Goal: Book appointment/travel/reservation

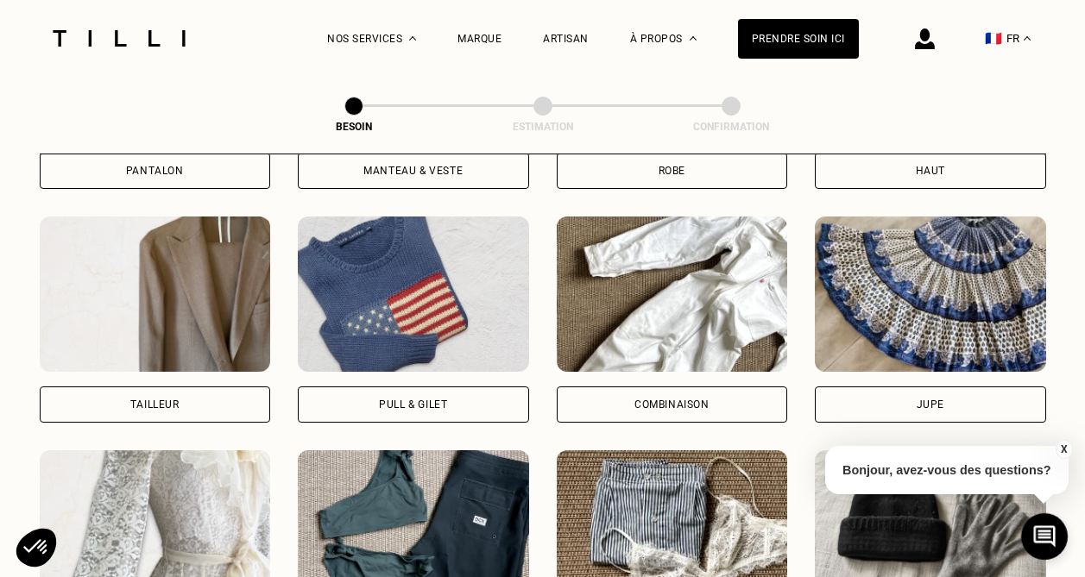
scroll to position [998, 0]
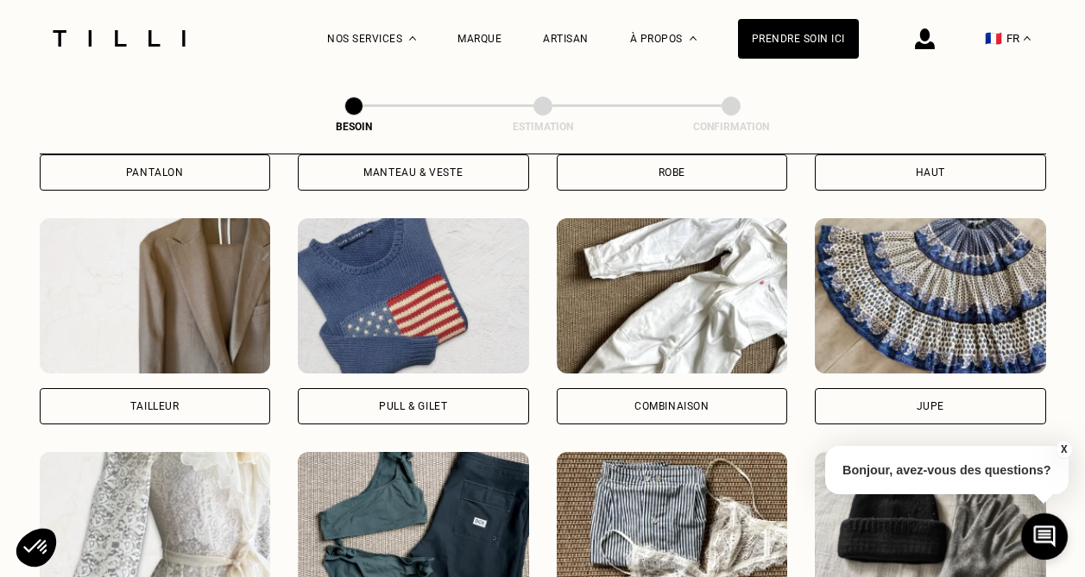
click at [425, 401] on div "Pull & gilet" at bounding box center [413, 406] width 68 height 10
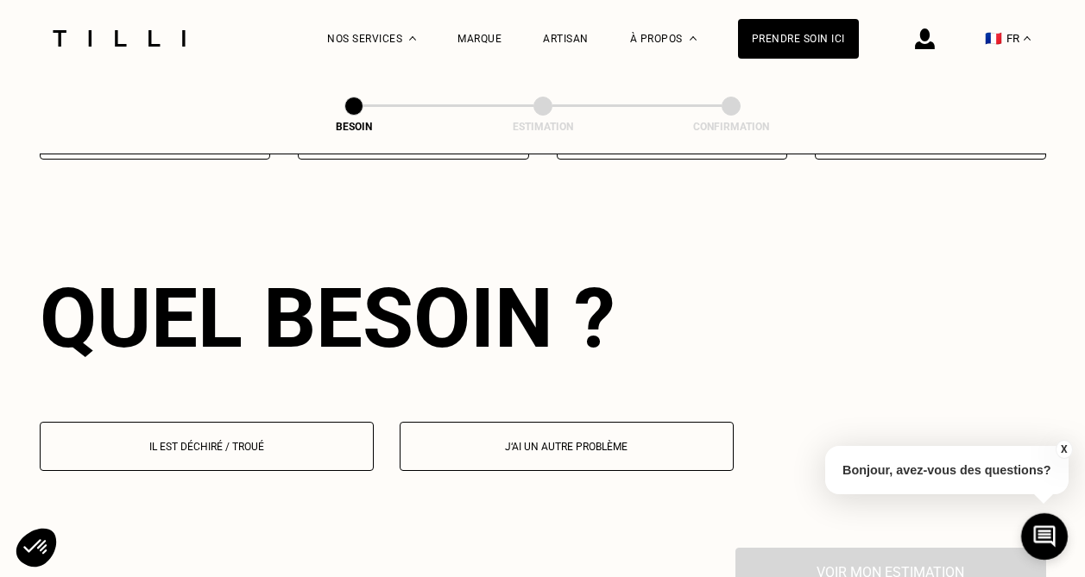
scroll to position [1498, 0]
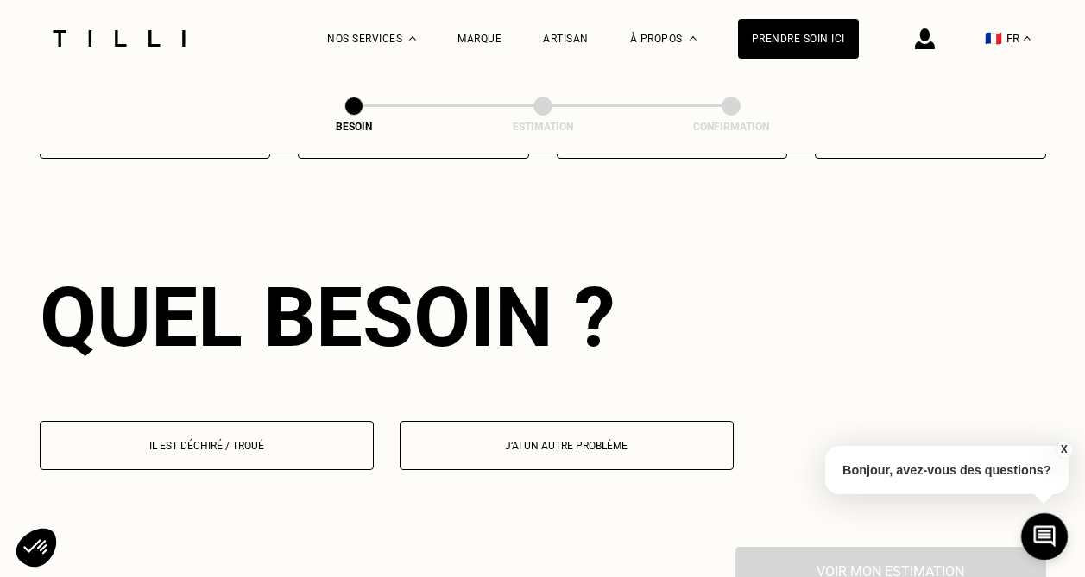
click at [490, 431] on button "J‘ai un autre problème" at bounding box center [567, 445] width 334 height 49
select select "FR"
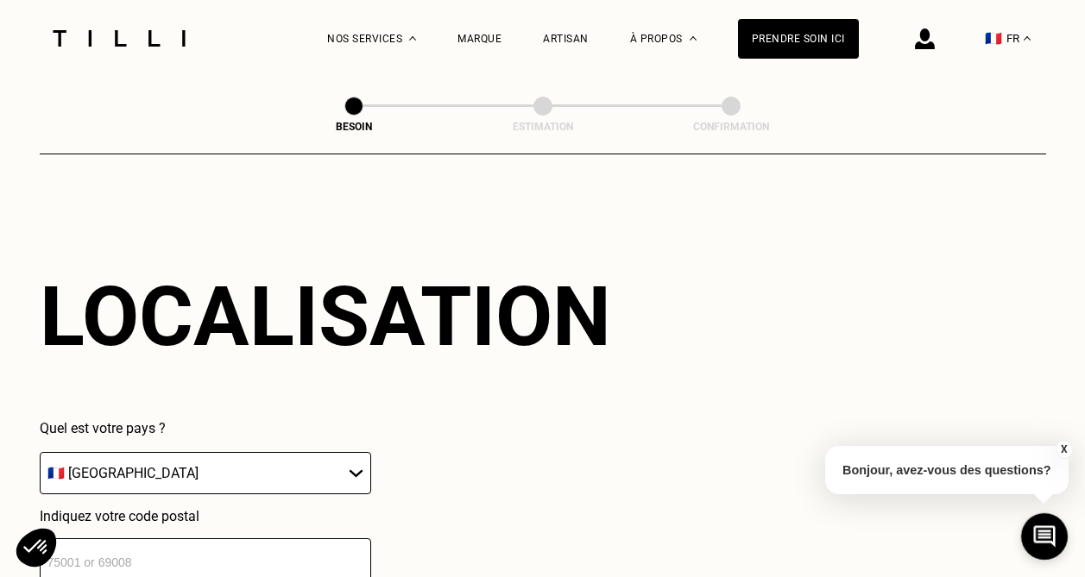
scroll to position [1942, 0]
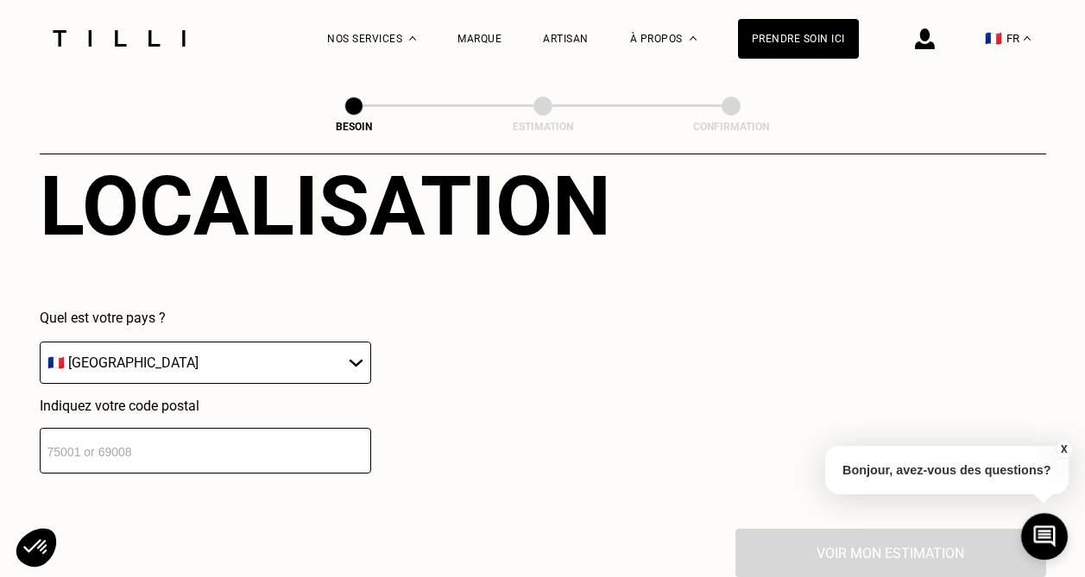
click at [241, 431] on input "number" at bounding box center [205, 451] width 331 height 46
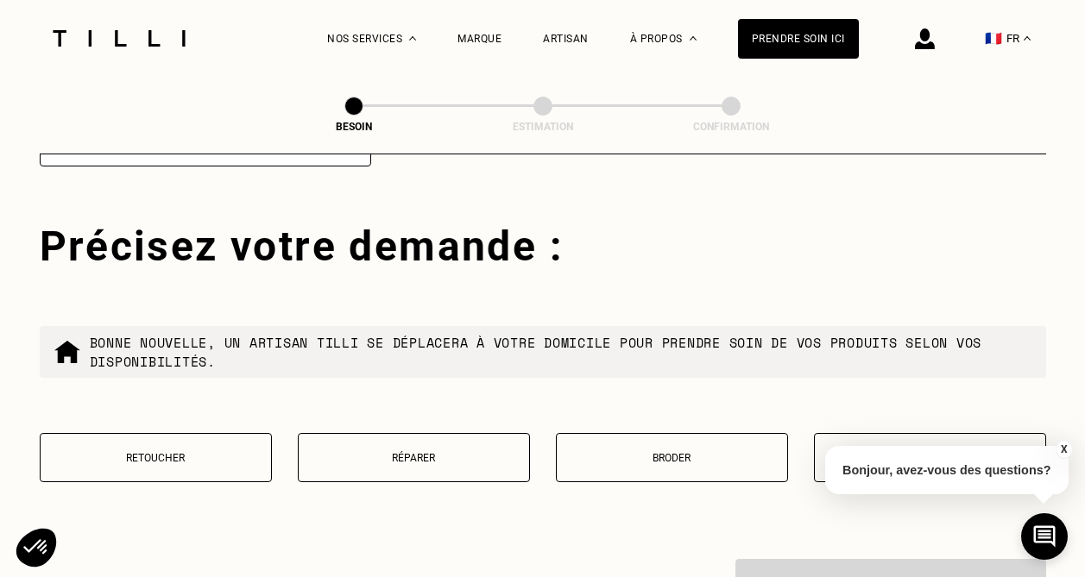
scroll to position [2258, 0]
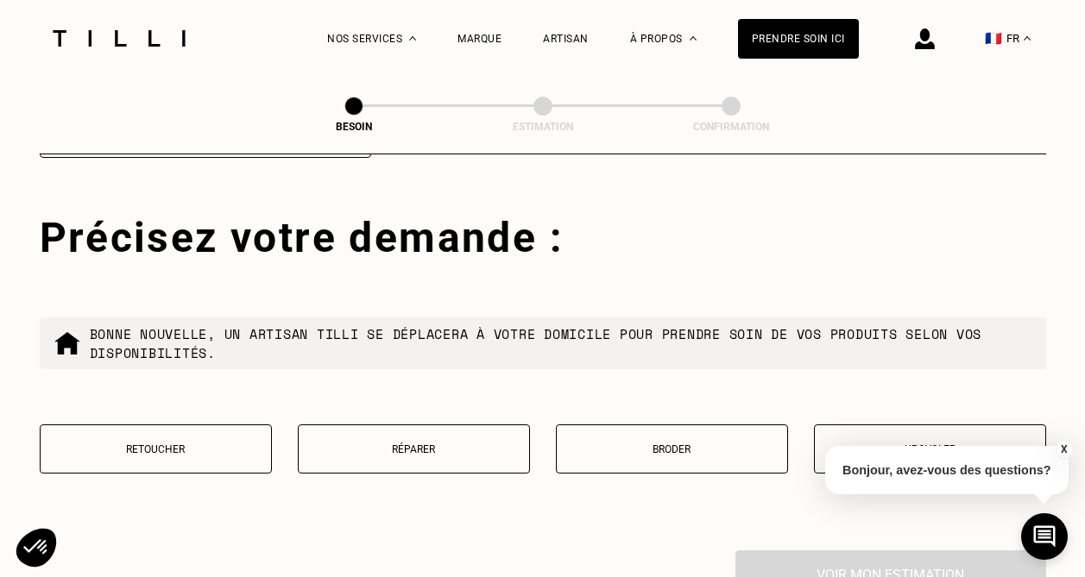
type input "75013"
click at [372, 444] on button "Réparer" at bounding box center [414, 449] width 232 height 49
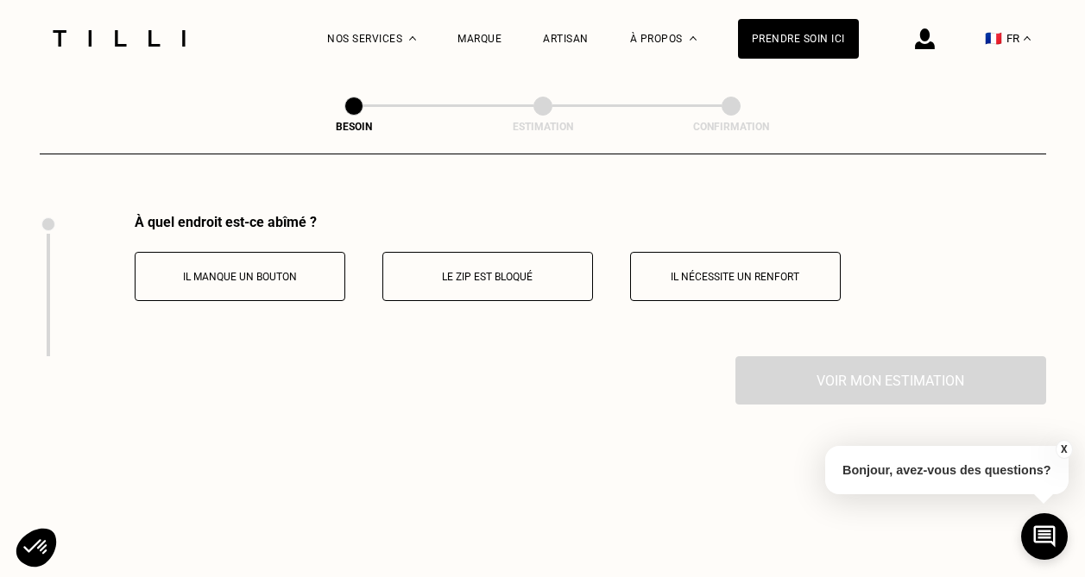
scroll to position [2596, 0]
click at [743, 268] on button "Il nécessite un renfort" at bounding box center [735, 275] width 211 height 49
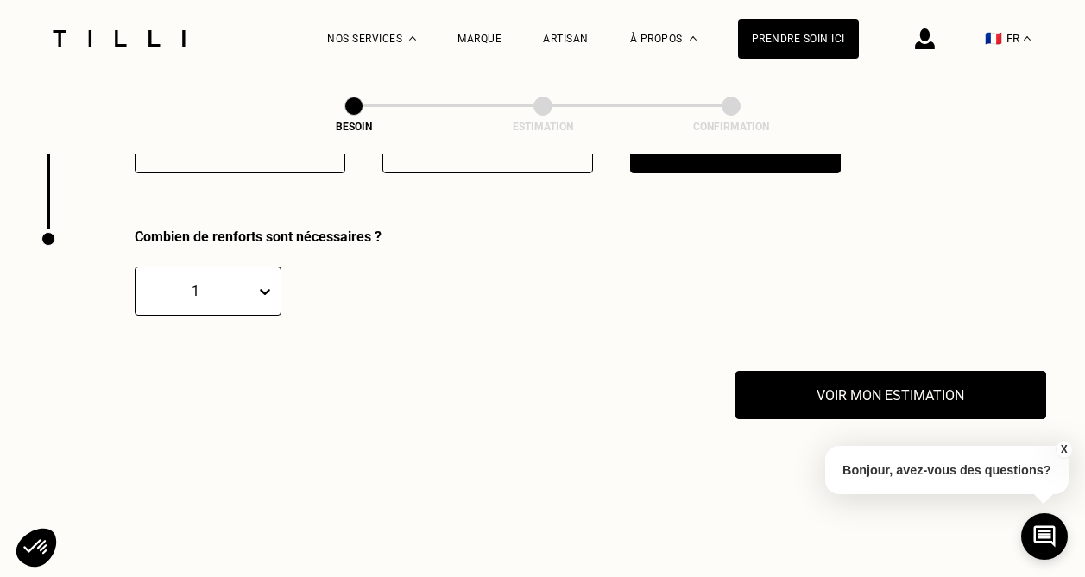
scroll to position [2738, 0]
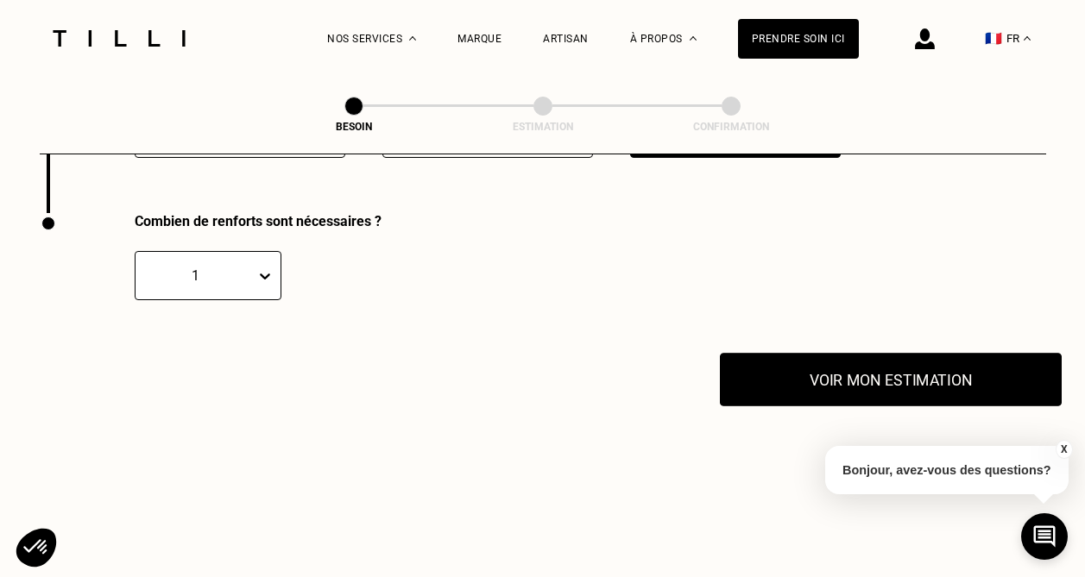
click at [857, 369] on button "Voir mon estimation" at bounding box center [891, 380] width 342 height 54
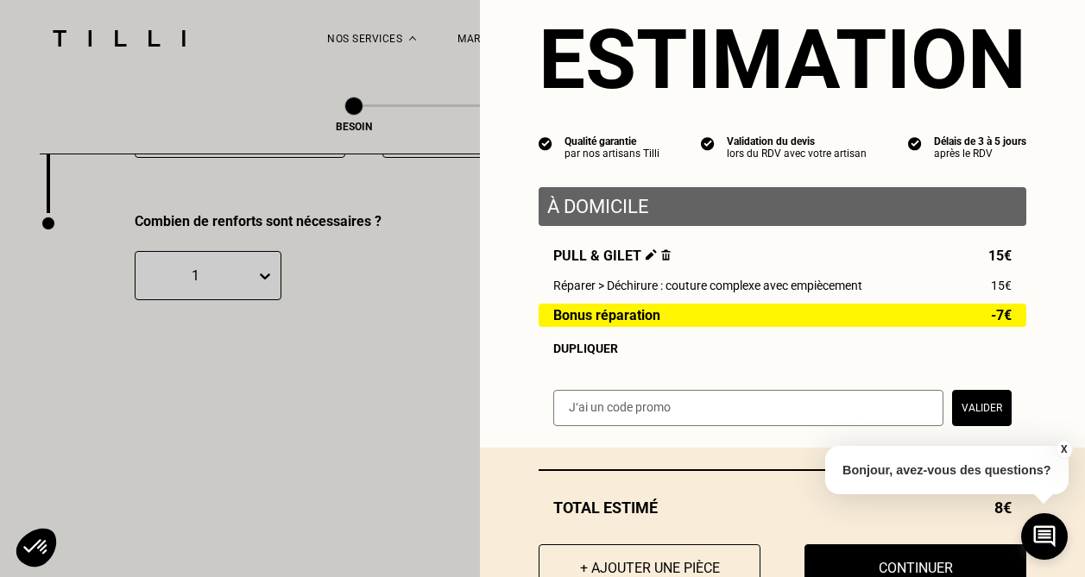
scroll to position [69, 0]
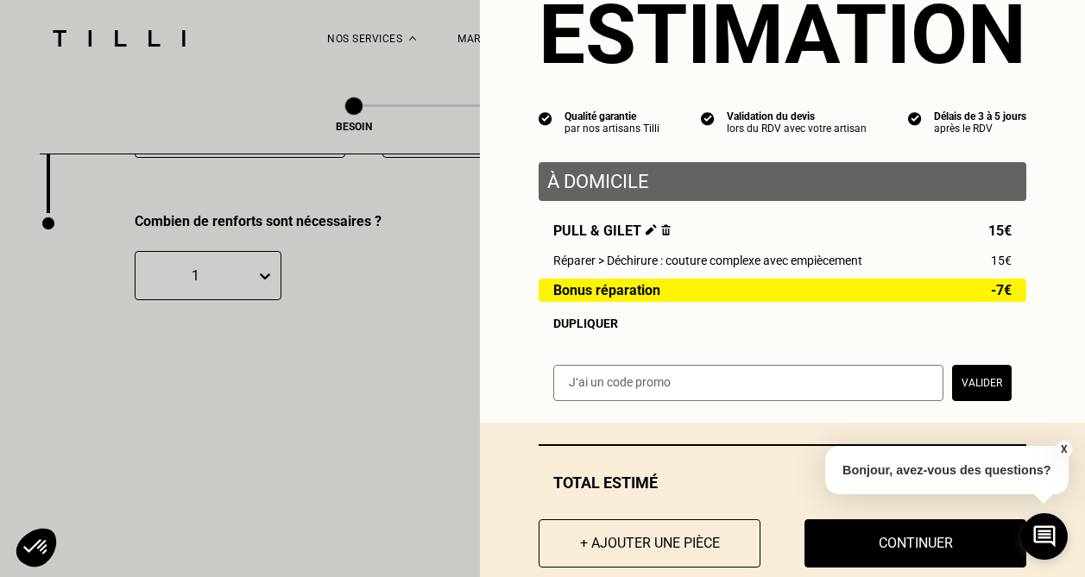
click at [1067, 447] on button "X" at bounding box center [1062, 449] width 17 height 19
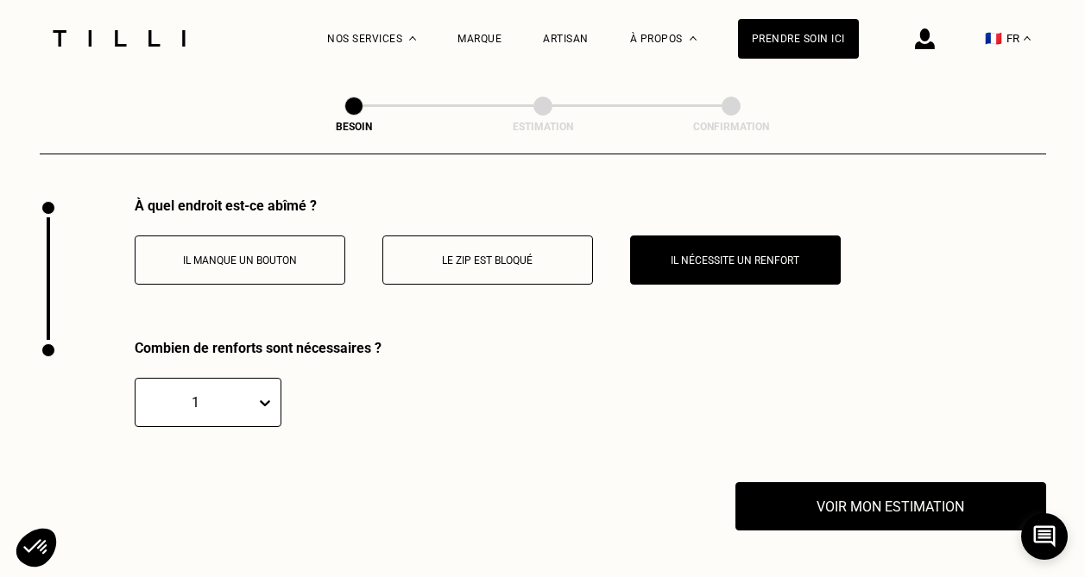
scroll to position [2630, 0]
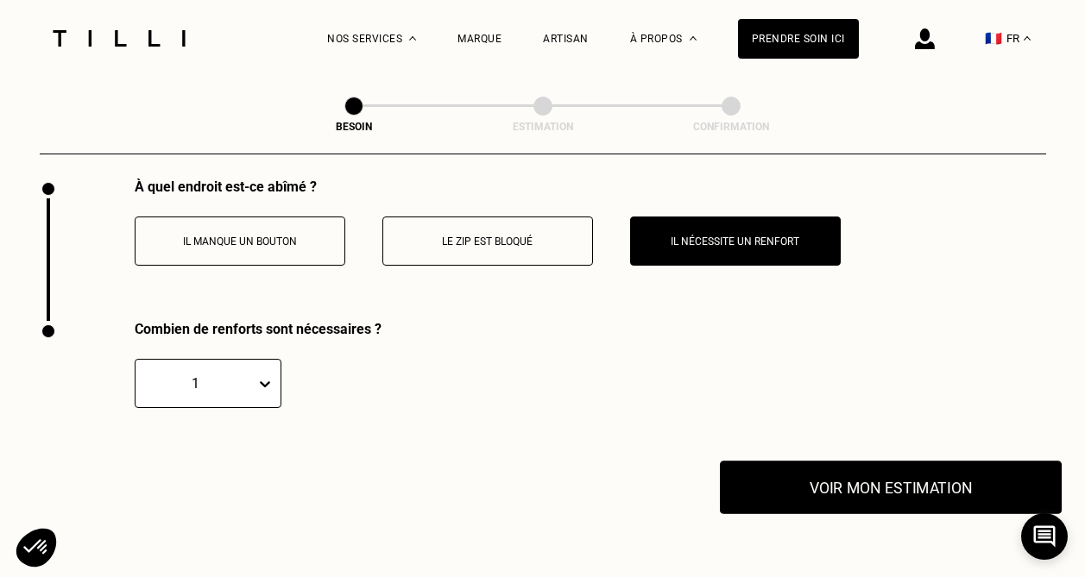
click at [844, 469] on button "Voir mon estimation" at bounding box center [891, 488] width 342 height 54
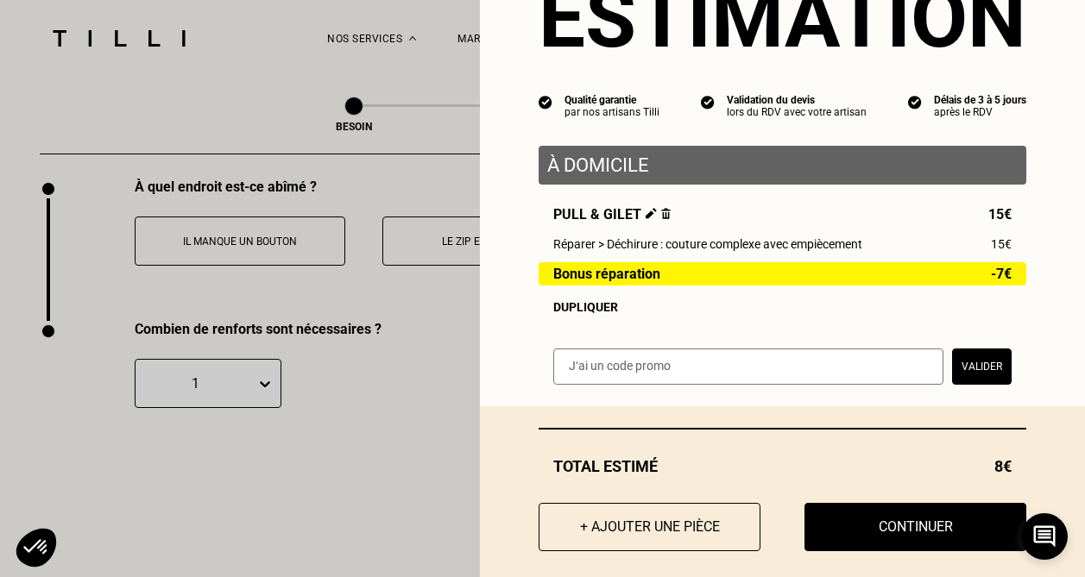
scroll to position [104, 0]
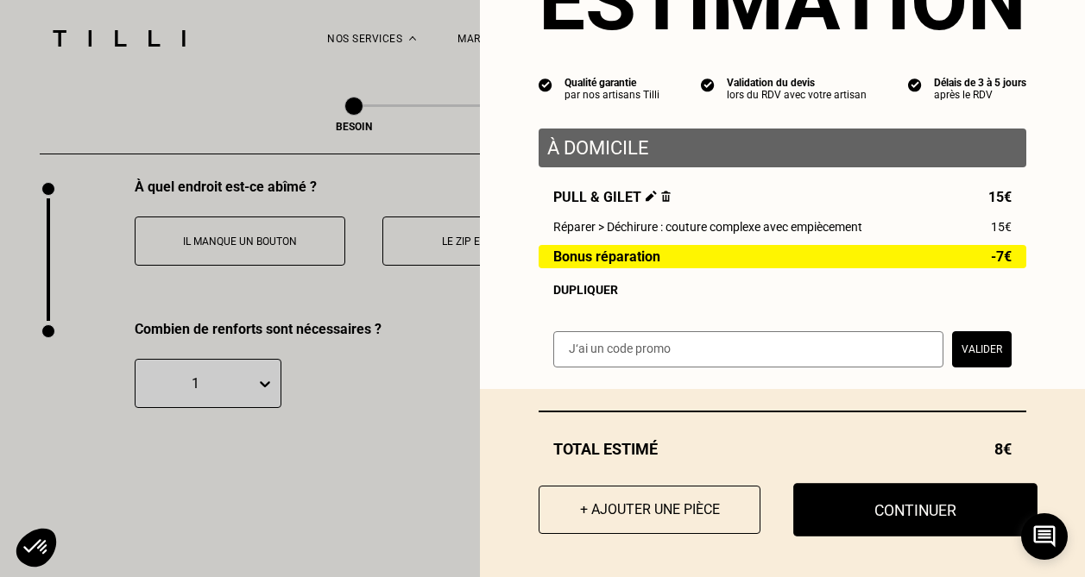
click at [878, 519] on button "Continuer" at bounding box center [915, 510] width 244 height 54
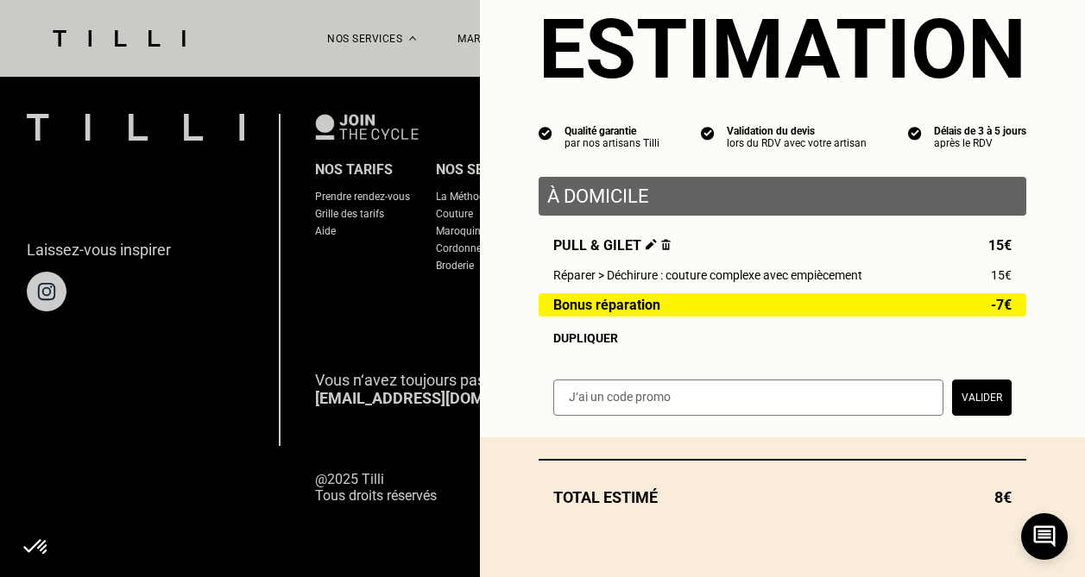
scroll to position [55, 0]
select select "FR"
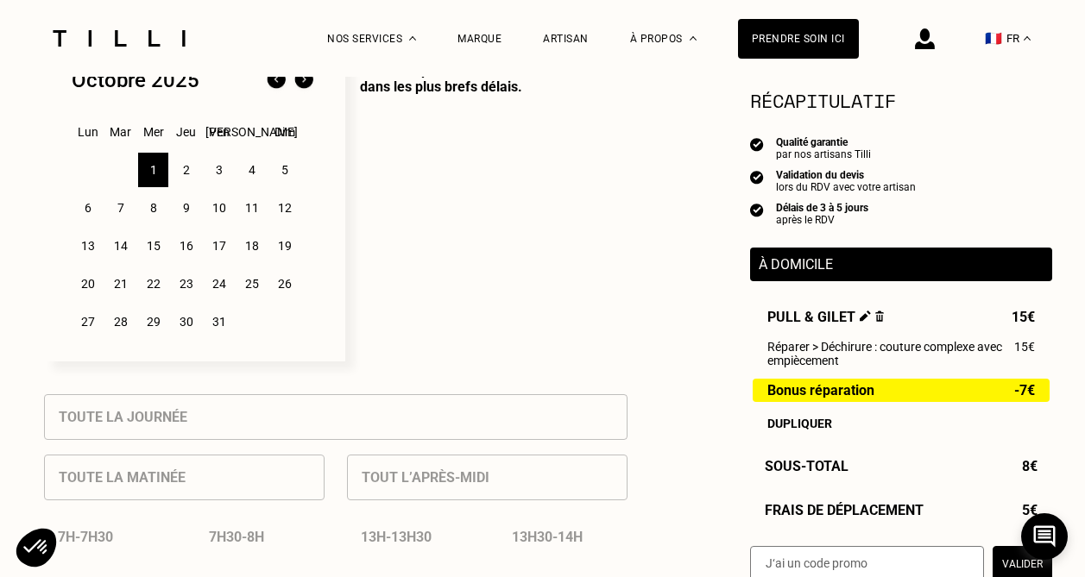
scroll to position [482, 0]
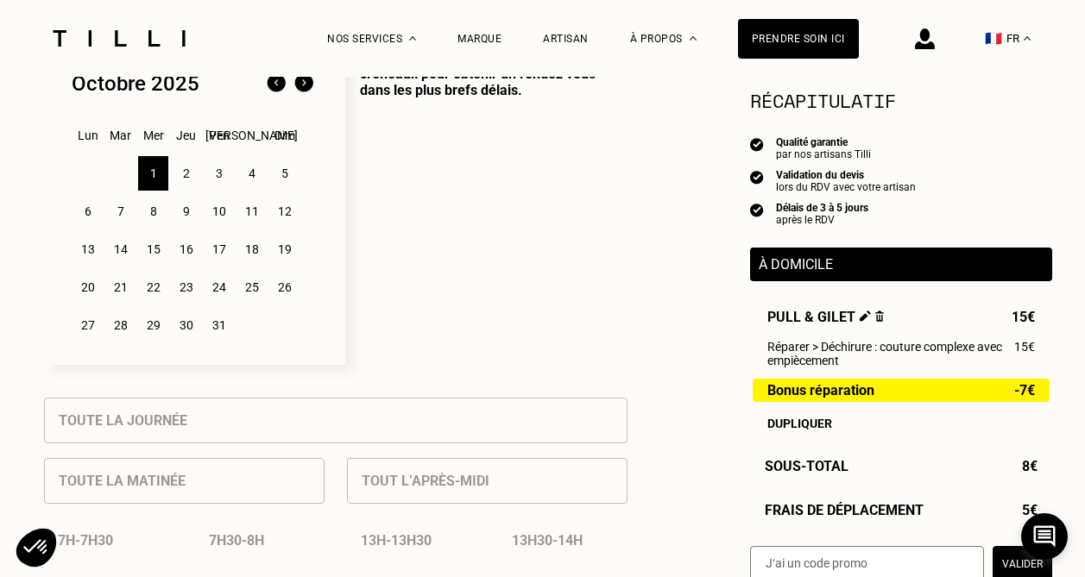
click at [148, 211] on div "8" at bounding box center [153, 211] width 30 height 35
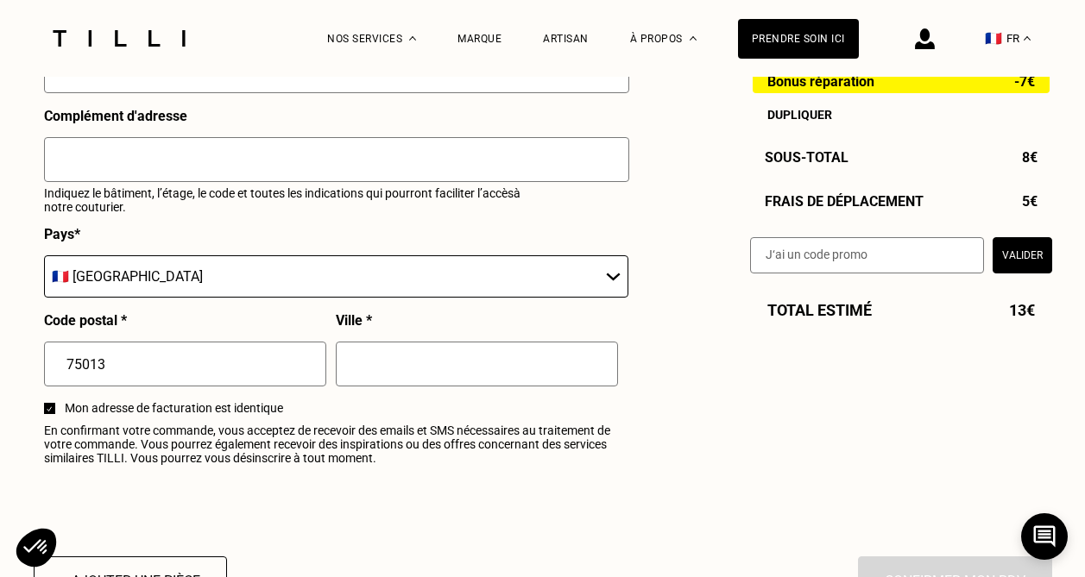
scroll to position [1956, 0]
